Goal: Find specific page/section: Find specific page/section

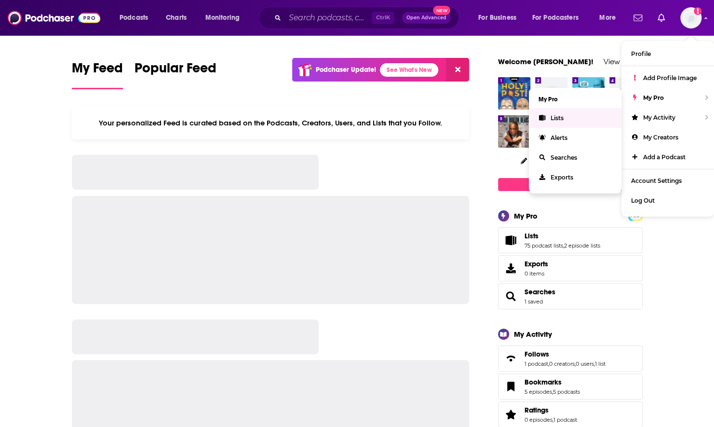
click at [595, 117] on link "Lists" at bounding box center [575, 118] width 93 height 20
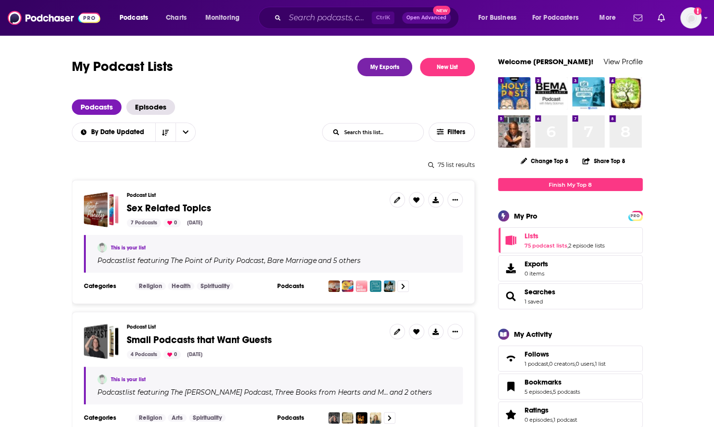
scroll to position [0, 0]
click at [374, 132] on input "List Search Input" at bounding box center [373, 131] width 101 height 17
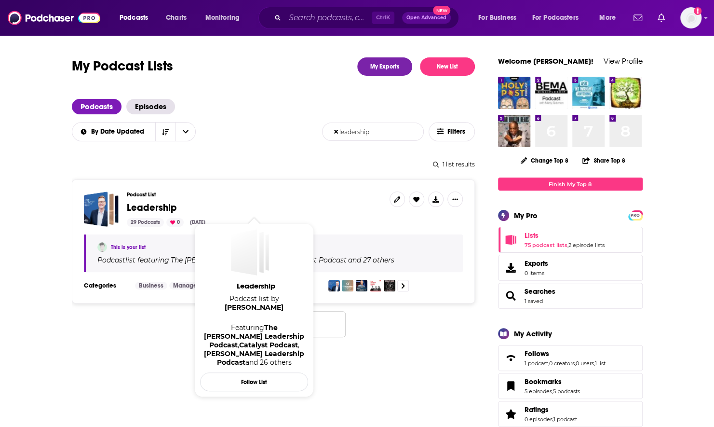
type input "leadership"
click at [137, 208] on span "Leadership" at bounding box center [152, 208] width 50 height 12
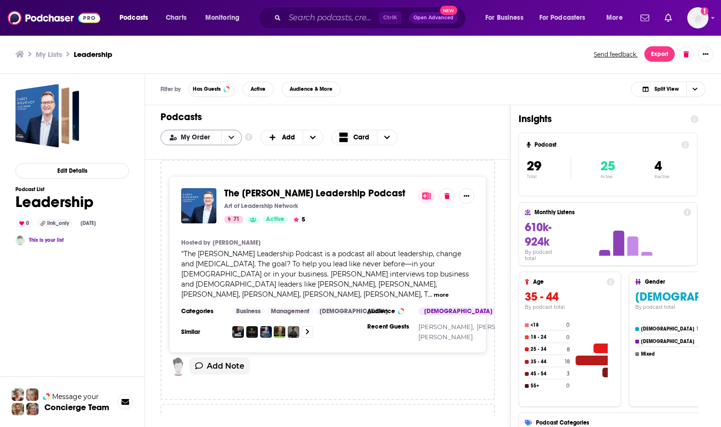
click at [229, 136] on icon "open menu" at bounding box center [232, 137] width 6 height 7
click at [208, 184] on span "Power Score" at bounding box center [207, 185] width 54 height 5
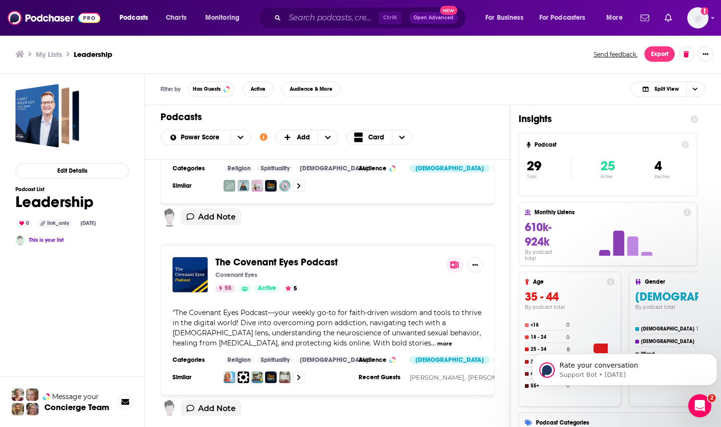
scroll to position [1156, 0]
click at [403, 308] on div "" The Covenant Eyes Podcast—your weekly go-to for faith-driven wisdom and tools…" at bounding box center [328, 328] width 311 height 41
click at [454, 263] on icon at bounding box center [455, 265] width 9 height 8
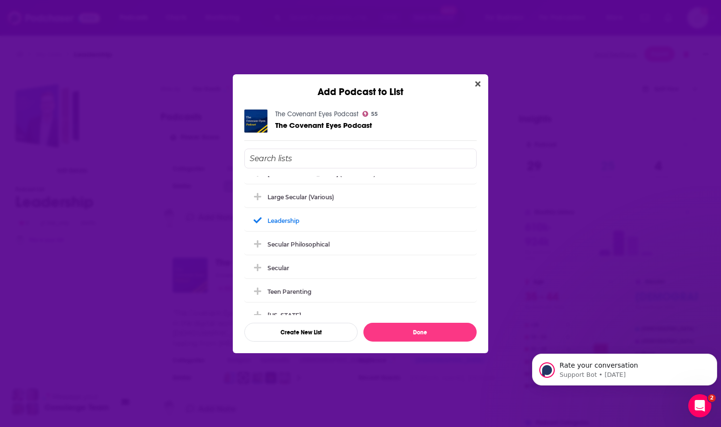
scroll to position [606, 0]
click at [257, 218] on icon "Add Podcast To List" at bounding box center [257, 218] width 7 height 9
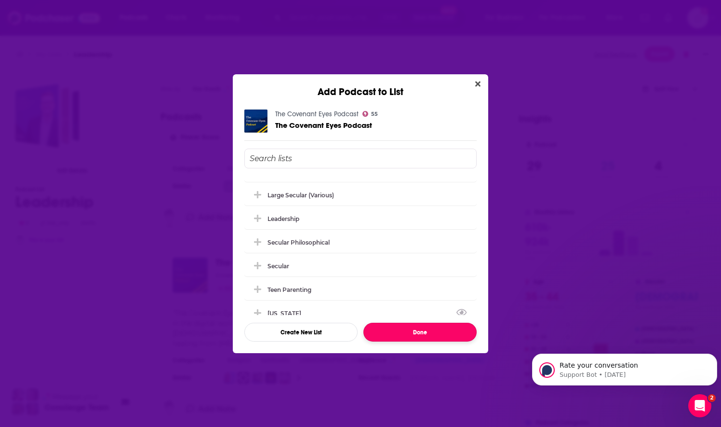
click at [391, 339] on button "Done" at bounding box center [420, 332] width 113 height 19
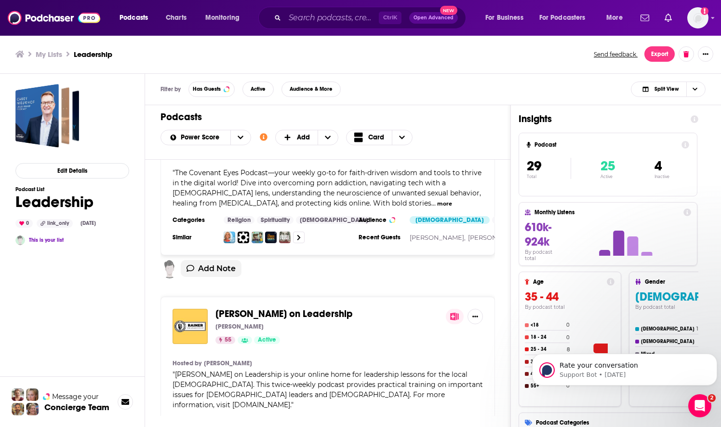
scroll to position [1301, 0]
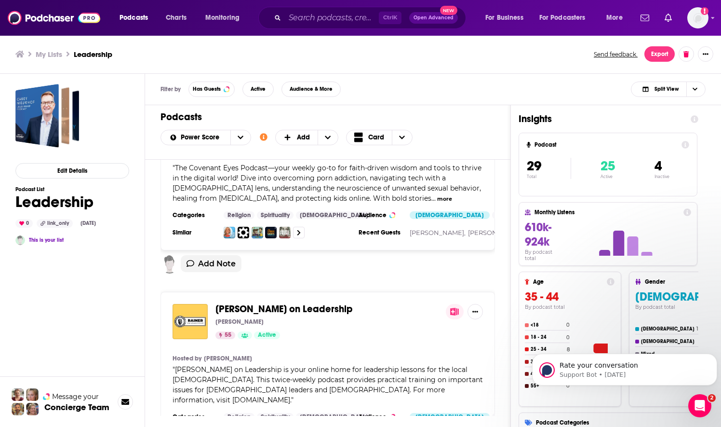
click at [324, 323] on div "[PERSON_NAME] on Leadership [PERSON_NAME] 55 Active" at bounding box center [327, 321] width 223 height 35
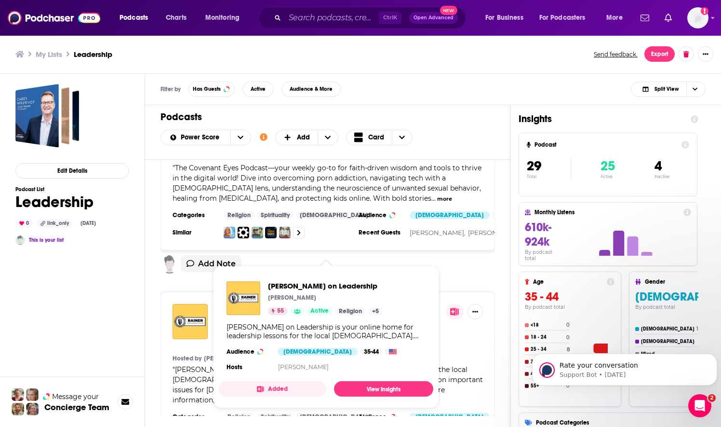
drag, startPoint x: 275, startPoint y: 305, endPoint x: 459, endPoint y: 341, distance: 187.8
click at [459, 341] on div "[PERSON_NAME] on Leadership [PERSON_NAME] 55 Active Hosted by [PERSON_NAME] " […" at bounding box center [328, 372] width 335 height 160
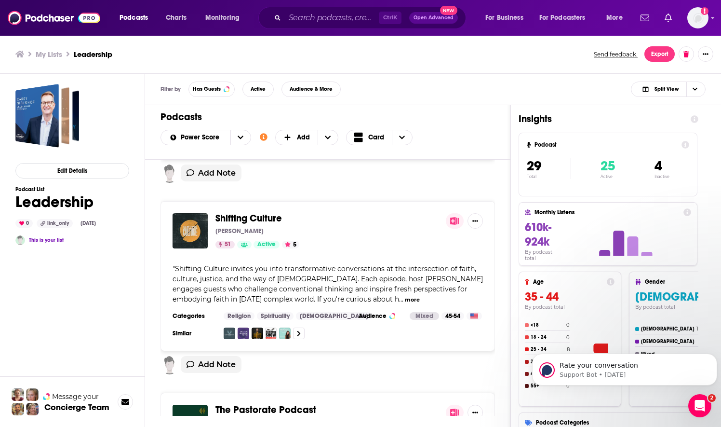
scroll to position [2373, 0]
click at [423, 356] on div "Add Note" at bounding box center [328, 368] width 335 height 24
click at [711, 16] on icon "Show profile menu" at bounding box center [713, 18] width 4 height 6
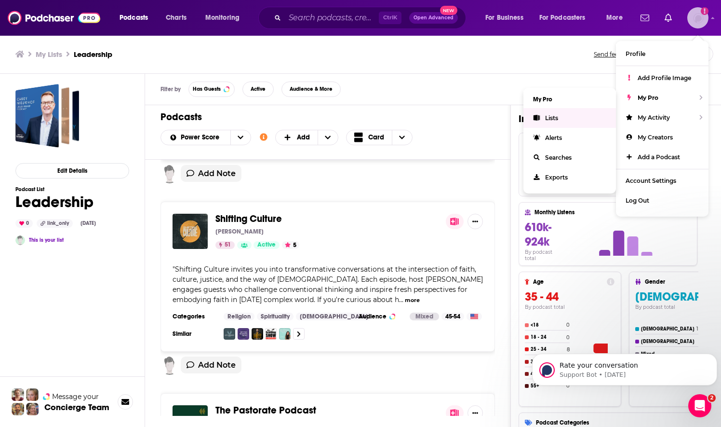
click at [575, 121] on link "Lists" at bounding box center [570, 118] width 93 height 20
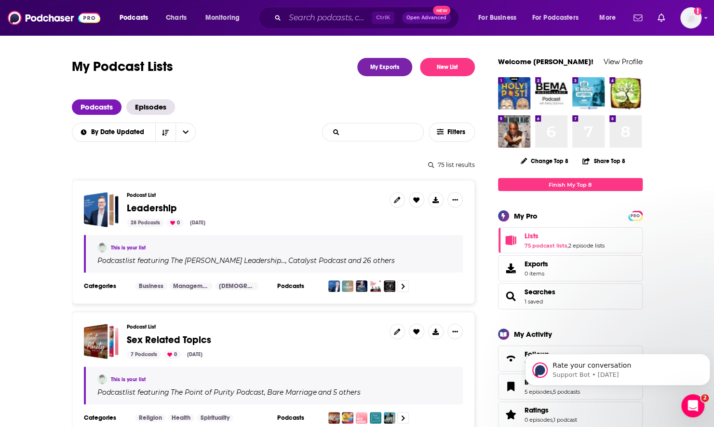
click at [374, 135] on input "List Search Input" at bounding box center [373, 131] width 101 height 17
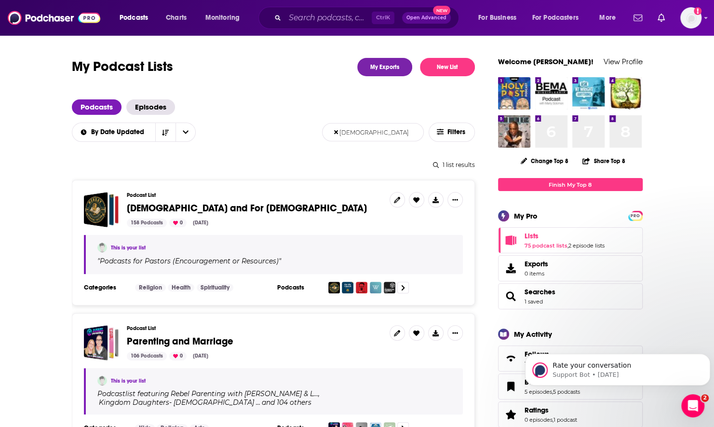
type input "[DEMOGRAPHIC_DATA]"
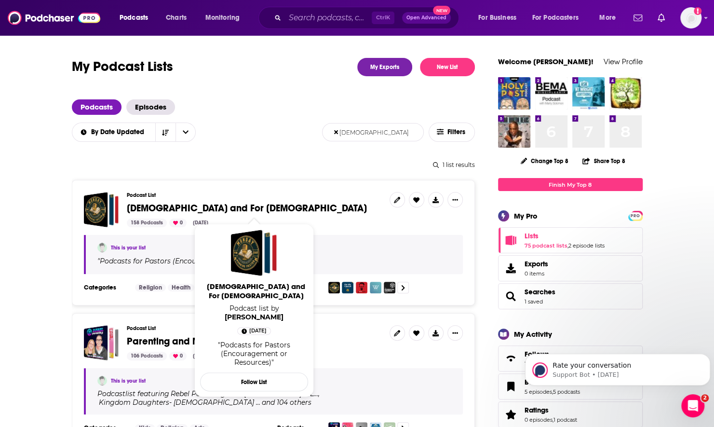
click at [184, 207] on span "[DEMOGRAPHIC_DATA] and For [DEMOGRAPHIC_DATA]" at bounding box center [247, 208] width 240 height 12
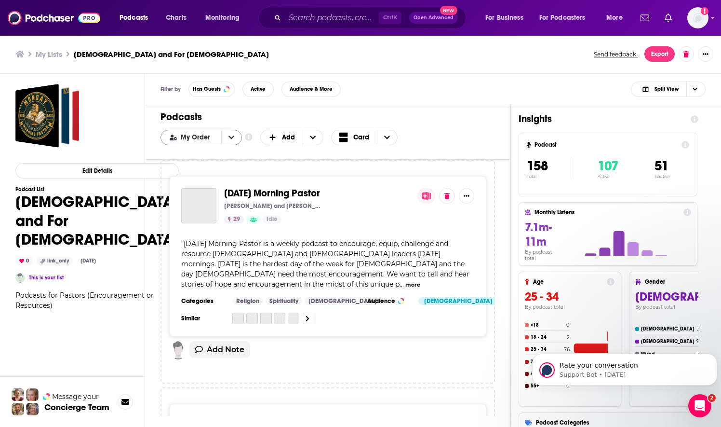
click at [232, 136] on icon "open menu" at bounding box center [232, 137] width 6 height 3
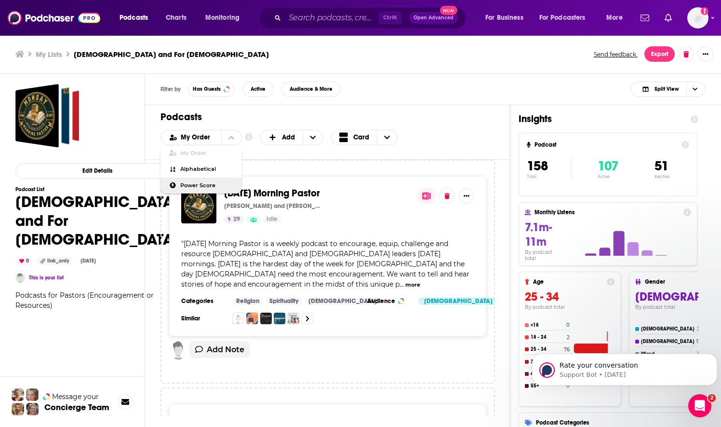
click at [213, 186] on span "Power Score" at bounding box center [207, 185] width 54 height 5
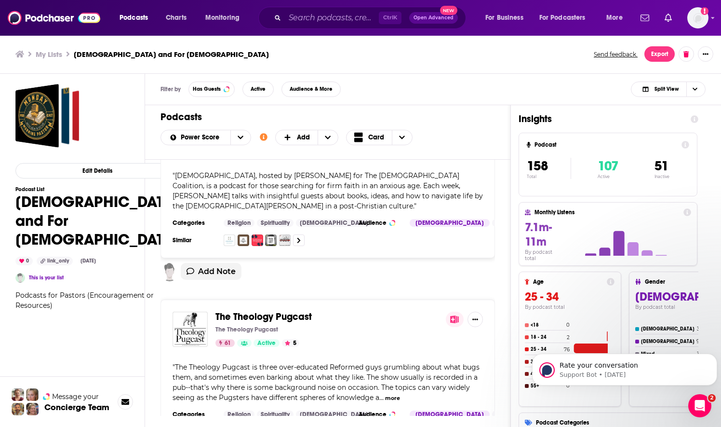
scroll to position [4732, 0]
